Goal: Use online tool/utility: Utilize a website feature to perform a specific function

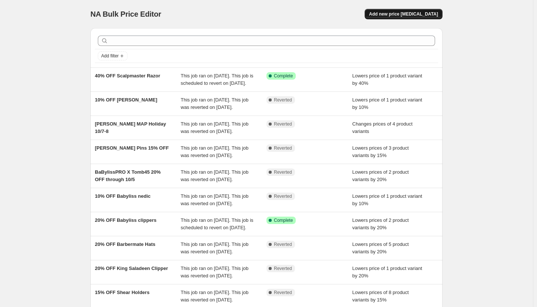
click at [431, 13] on span "Add new price [MEDICAL_DATA]" at bounding box center [403, 14] width 69 height 6
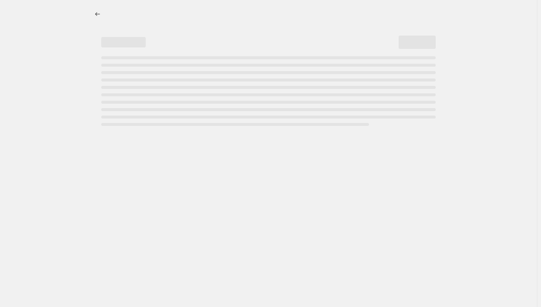
select select "percentage"
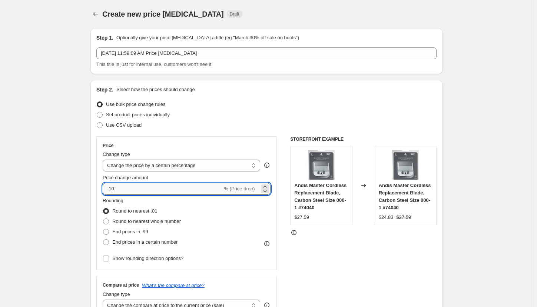
click at [161, 189] on input "-10" at bounding box center [163, 189] width 120 height 12
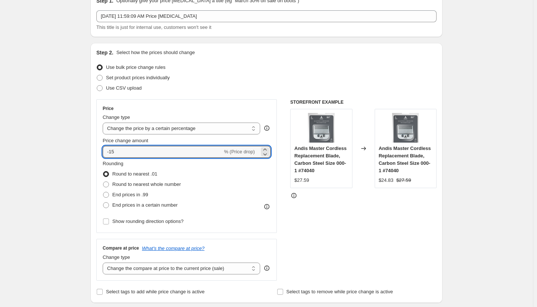
type input "-15"
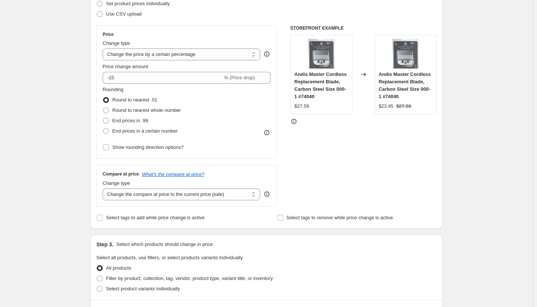
scroll to position [185, 0]
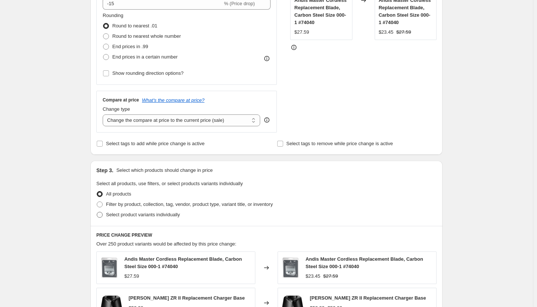
click at [144, 215] on span "Select product variants individually" at bounding box center [143, 215] width 74 height 6
click at [97, 212] on input "Select product variants individually" at bounding box center [97, 212] width 0 height 0
radio input "true"
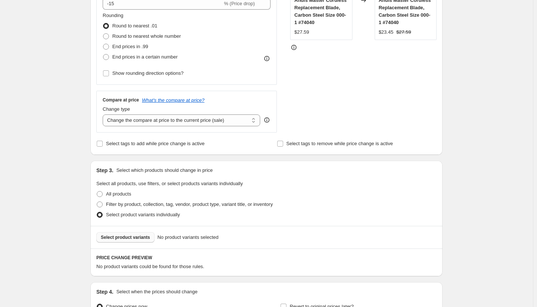
click at [143, 239] on span "Select product variants" at bounding box center [125, 238] width 49 height 6
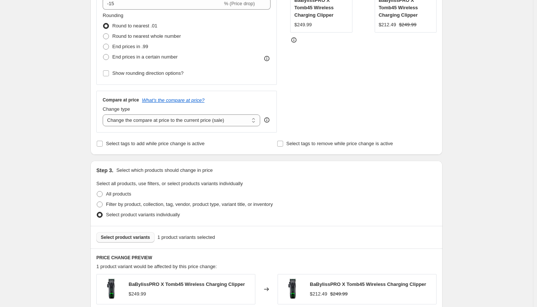
click at [140, 235] on span "Select product variants" at bounding box center [125, 238] width 49 height 6
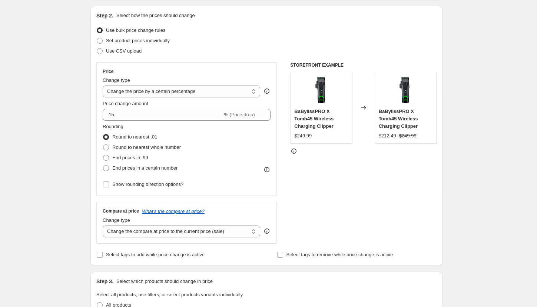
scroll to position [0, 0]
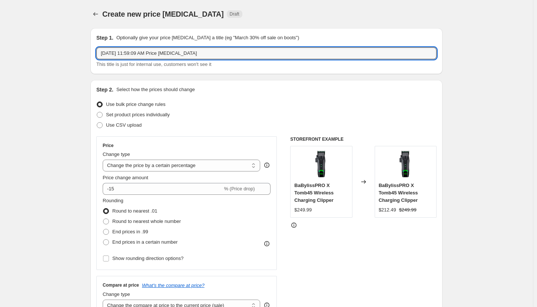
drag, startPoint x: 206, startPoint y: 51, endPoint x: 69, endPoint y: 45, distance: 137.2
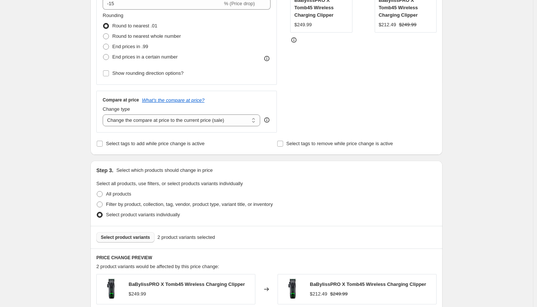
scroll to position [353, 0]
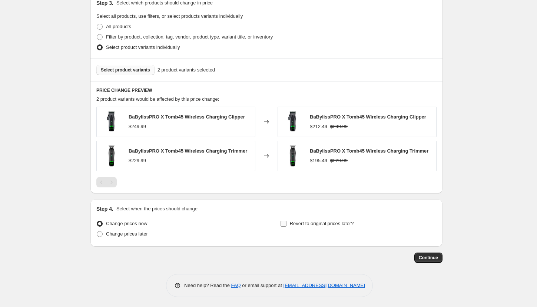
type input "15% OFF Babyliss x Tomb45"
click at [290, 223] on label "Revert to original prices later?" at bounding box center [317, 224] width 74 height 10
click at [286, 223] on input "Revert to original prices later?" at bounding box center [283, 224] width 6 height 6
checkbox input "true"
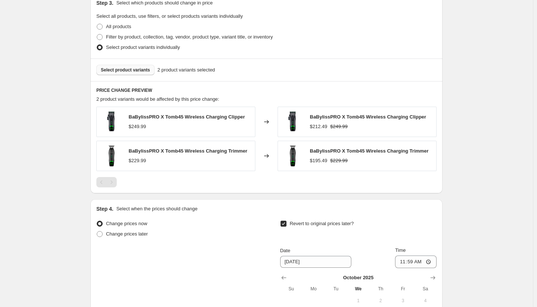
scroll to position [427, 0]
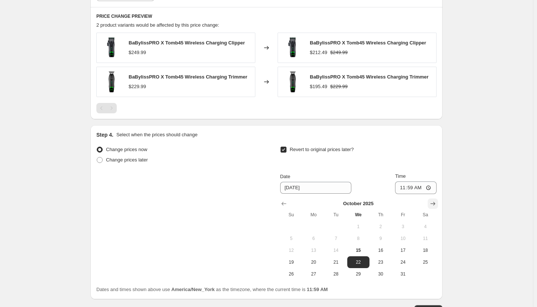
click at [435, 204] on icon "Show next month, November 2025" at bounding box center [432, 204] width 5 height 4
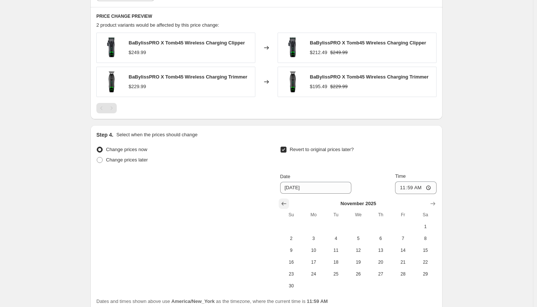
click at [282, 201] on button "Show previous month, October 2025" at bounding box center [284, 204] width 10 height 10
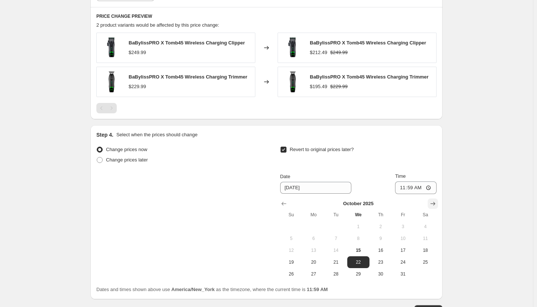
click at [433, 200] on icon "Show next month, November 2025" at bounding box center [432, 203] width 7 height 7
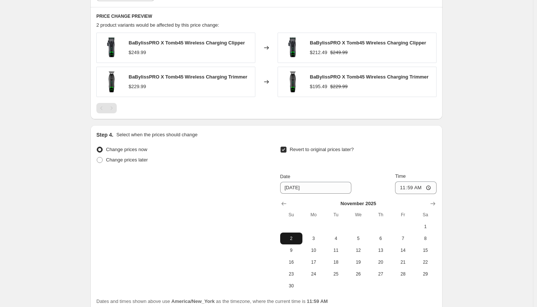
click at [295, 237] on span "2" at bounding box center [291, 239] width 16 height 6
type input "[DATE]"
click at [406, 187] on input "11:59" at bounding box center [415, 188] width 41 height 13
type input "03:00"
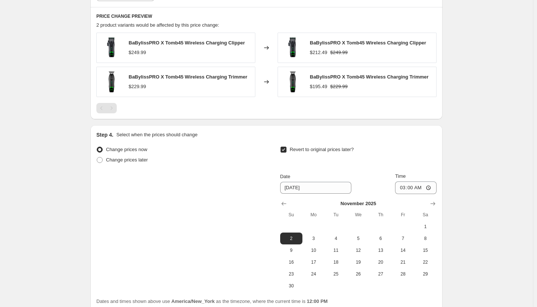
scroll to position [491, 0]
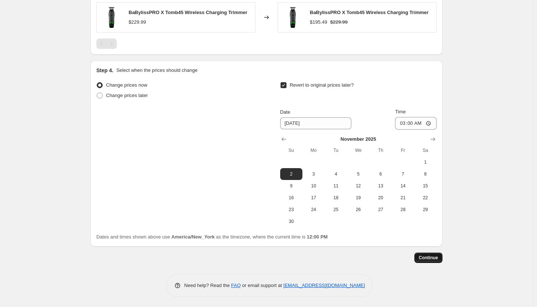
click at [435, 260] on span "Continue" at bounding box center [428, 258] width 19 height 6
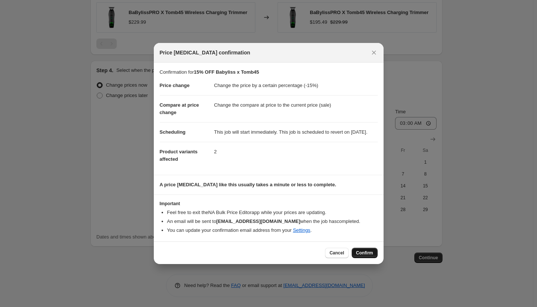
click at [366, 256] on span "Confirm" at bounding box center [364, 253] width 17 height 6
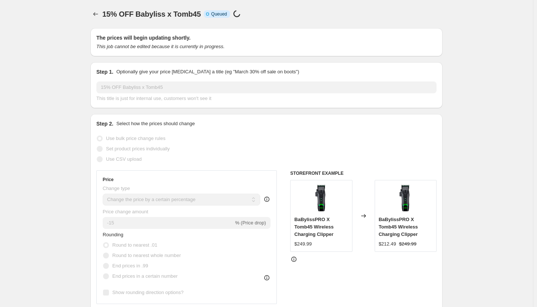
scroll to position [491, 0]
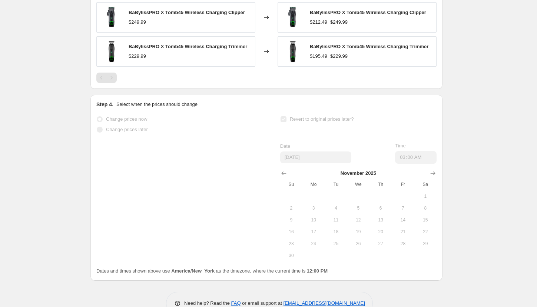
select select "percentage"
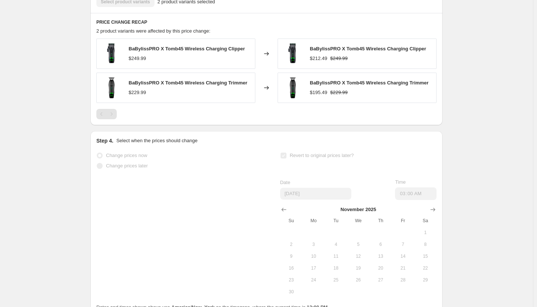
scroll to position [0, 0]
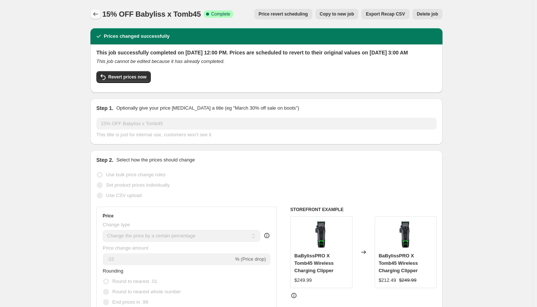
click at [98, 14] on icon "Price change jobs" at bounding box center [95, 13] width 7 height 7
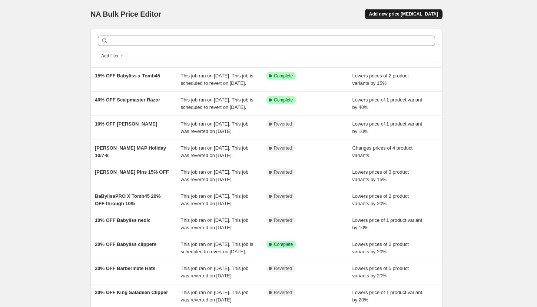
click at [406, 16] on span "Add new price [MEDICAL_DATA]" at bounding box center [403, 14] width 69 height 6
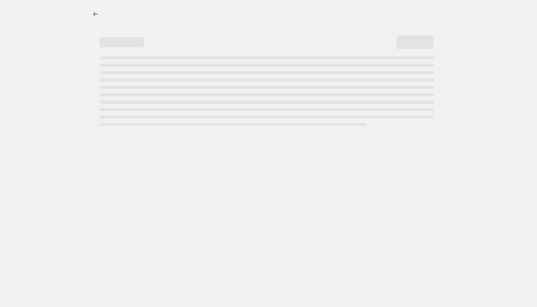
select select "percentage"
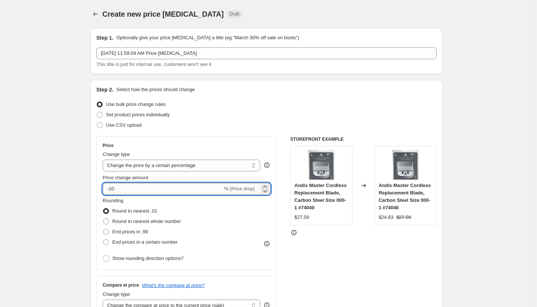
click at [133, 189] on input "-10" at bounding box center [163, 189] width 120 height 12
type input "-15"
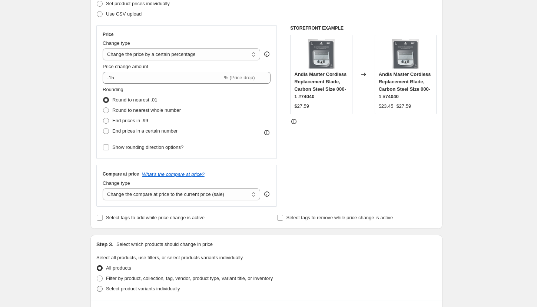
click at [129, 288] on span "Select product variants individually" at bounding box center [143, 289] width 74 height 6
click at [97, 286] on input "Select product variants individually" at bounding box center [97, 286] width 0 height 0
radio input "true"
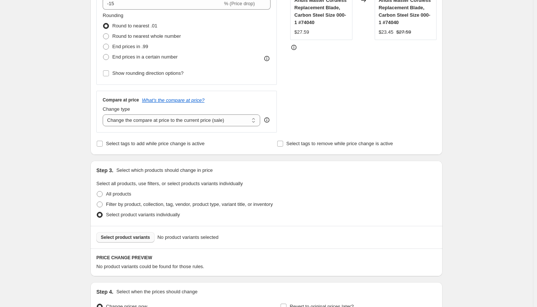
click at [143, 237] on span "Select product variants" at bounding box center [125, 238] width 49 height 6
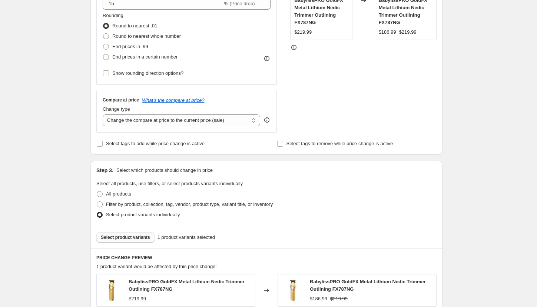
scroll to position [74, 0]
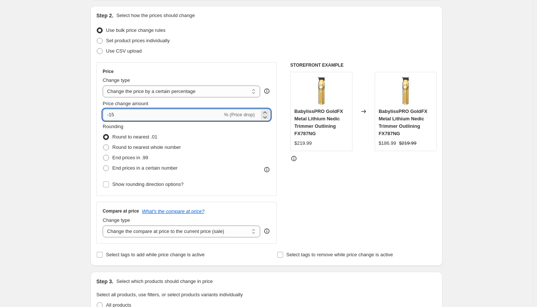
click at [177, 113] on input "-15" at bounding box center [163, 115] width 120 height 12
type input "-10"
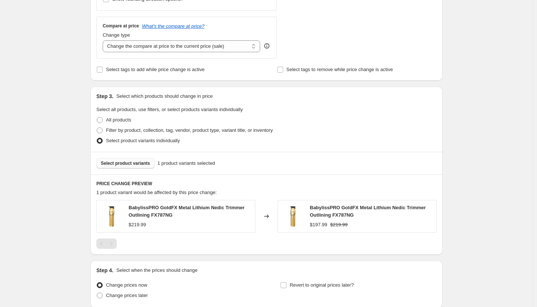
scroll to position [321, 0]
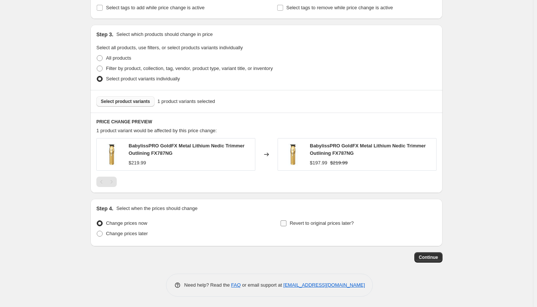
click at [326, 223] on span "Revert to original prices later?" at bounding box center [322, 223] width 64 height 6
click at [286, 223] on input "Revert to original prices later?" at bounding box center [283, 223] width 6 height 6
checkbox input "true"
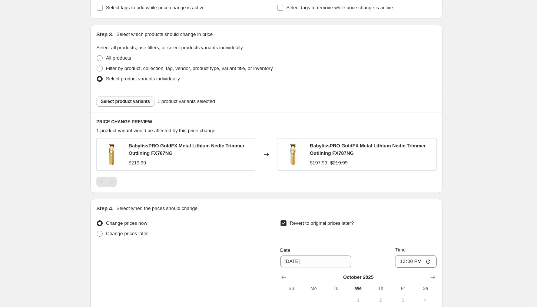
scroll to position [395, 0]
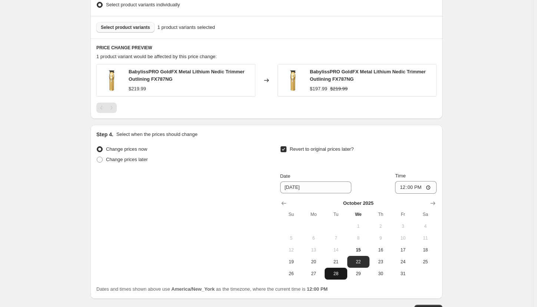
click at [334, 272] on span "28" at bounding box center [335, 274] width 16 height 6
type input "[DATE]"
click at [404, 187] on input "12:00" at bounding box center [415, 187] width 41 height 13
click at [419, 188] on input "15:00" at bounding box center [415, 187] width 41 height 13
type input "03:00"
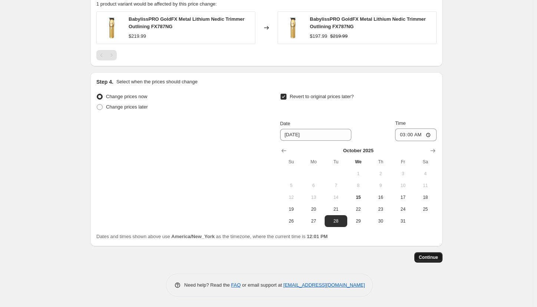
click at [433, 259] on span "Continue" at bounding box center [428, 258] width 19 height 6
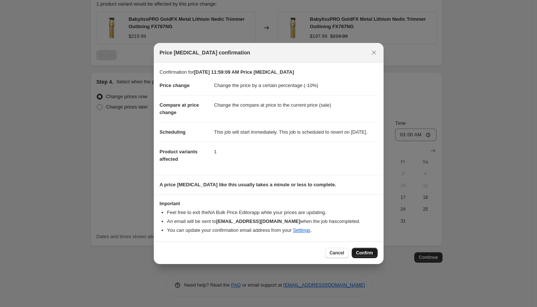
click at [364, 256] on span "Confirm" at bounding box center [364, 253] width 17 height 6
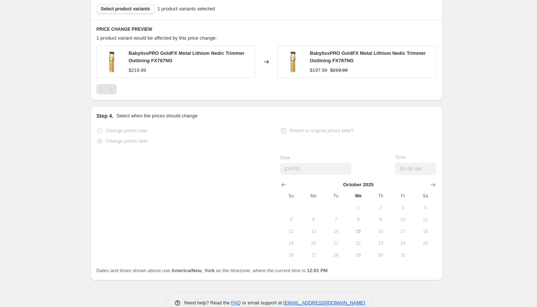
select select "percentage"
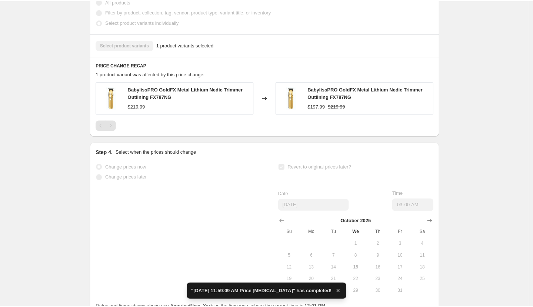
scroll to position [0, 0]
